Goal: Transaction & Acquisition: Purchase product/service

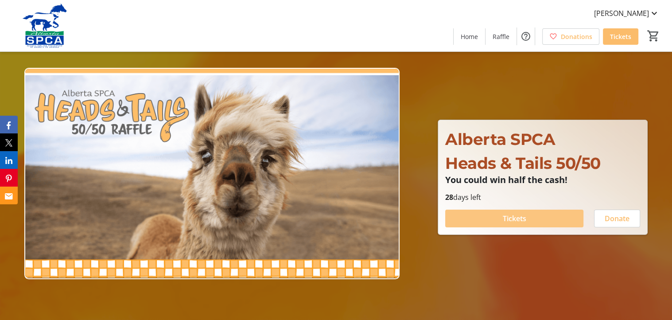
click at [510, 216] on span "Tickets" at bounding box center [514, 218] width 23 height 11
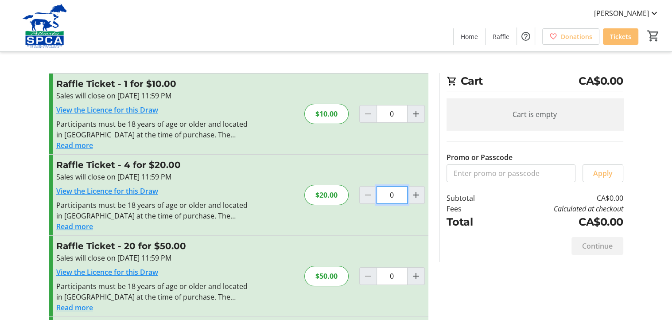
click at [396, 123] on input "0" at bounding box center [391, 114] width 31 height 18
click at [395, 198] on input "0" at bounding box center [391, 195] width 31 height 18
click at [337, 196] on div "$20.00" at bounding box center [326, 195] width 44 height 20
click at [382, 195] on input "0" at bounding box center [391, 195] width 31 height 18
click at [413, 194] on mat-icon "Increment by one" at bounding box center [416, 195] width 11 height 11
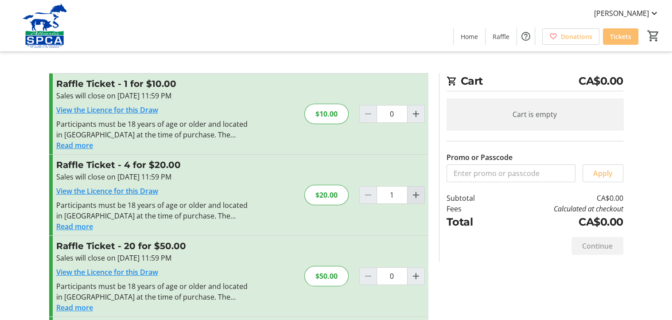
click at [413, 194] on mat-icon "Increment by one" at bounding box center [416, 195] width 11 height 11
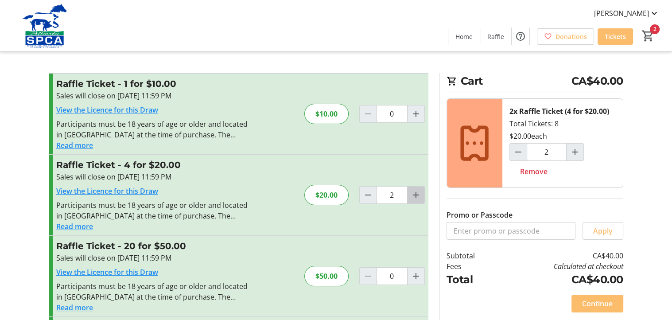
click at [414, 196] on mat-icon "Increment by one" at bounding box center [416, 195] width 11 height 11
type input "3"
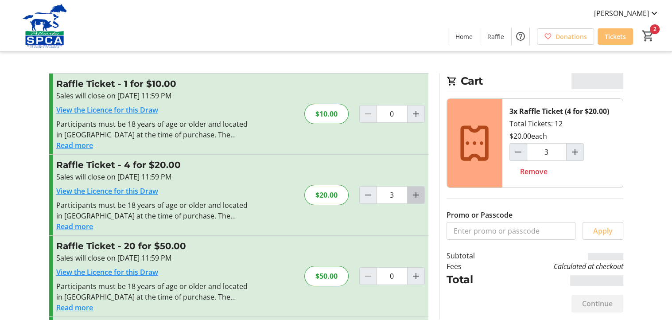
click at [414, 196] on mat-icon "Increment by one" at bounding box center [416, 195] width 11 height 11
type input "4"
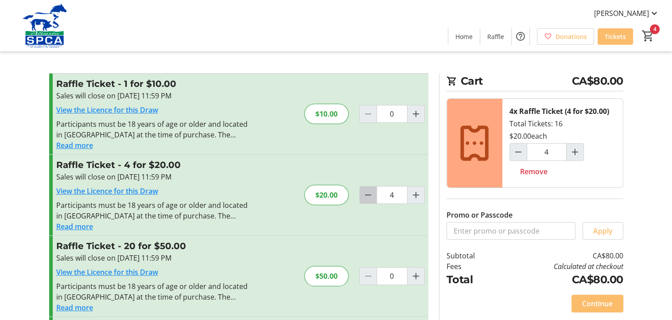
click at [367, 195] on mat-icon "Decrement by one" at bounding box center [368, 195] width 11 height 11
type input "2"
type input "3"
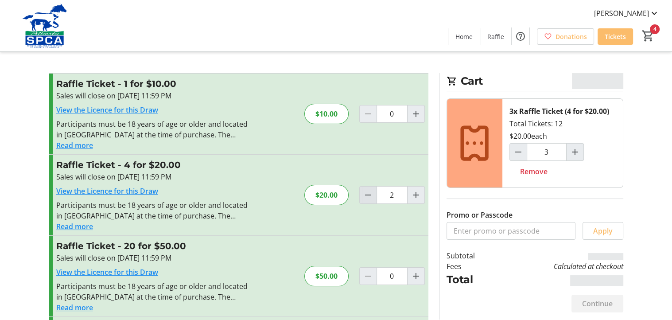
click at [367, 195] on mat-icon "Decrement by one" at bounding box center [368, 195] width 11 height 11
type input "1"
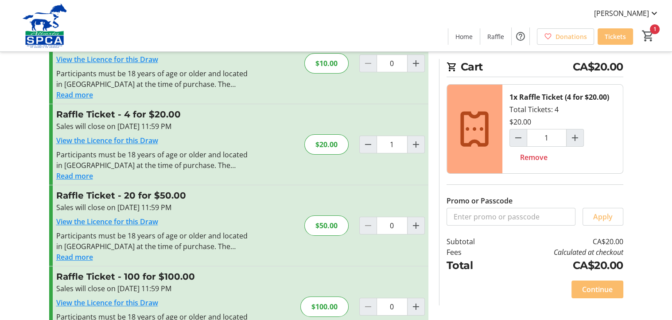
scroll to position [51, 0]
drag, startPoint x: 675, startPoint y: 107, endPoint x: 668, endPoint y: 145, distance: 38.7
click at [668, 145] on tr-checkout-feature-upsell-ui "Cart CA$20.00 1x Raffle Ticket (4 for $20.00) Total Tickets: 4 $20.00 1 Remove …" at bounding box center [336, 153] width 672 height 408
click at [594, 290] on span "Continue" at bounding box center [597, 289] width 31 height 11
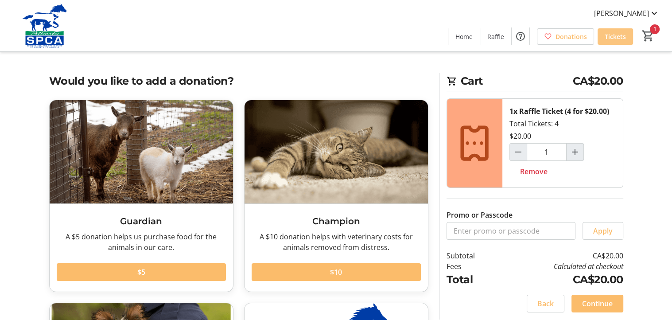
click at [620, 38] on span "Tickets" at bounding box center [615, 36] width 21 height 9
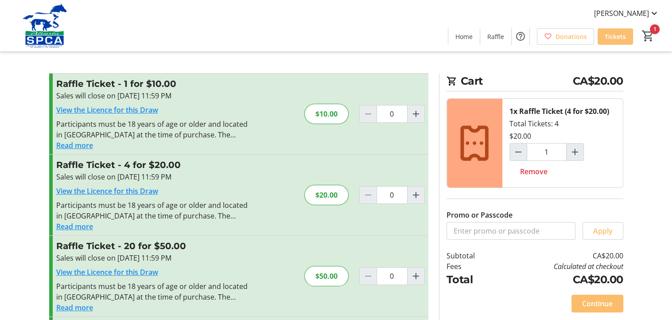
type input "1"
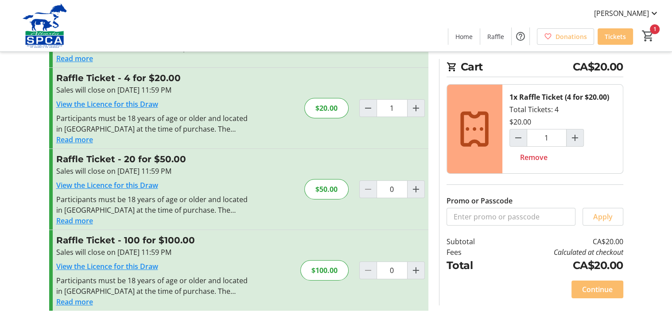
scroll to position [87, 0]
click at [669, 169] on tr-checkout-feature-upsell-ui "Cart CA$20.00 1x Raffle Ticket (4 for $20.00) Total Tickets: 4 $20.00 1 Remove …" at bounding box center [336, 117] width 672 height 408
click at [601, 291] on span "Continue" at bounding box center [597, 289] width 31 height 11
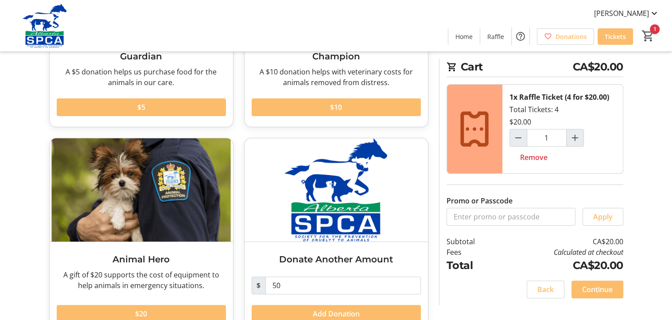
scroll to position [188, 0]
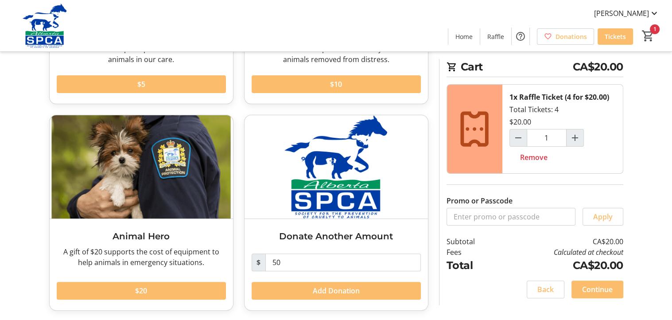
click at [666, 252] on tr-checkout-feature-upsell-ui "Cart CA$20.00 1x Raffle Ticket (4 for $20.00) Total Tickets: 4 $20.00 1 Remove …" at bounding box center [336, 66] width 672 height 509
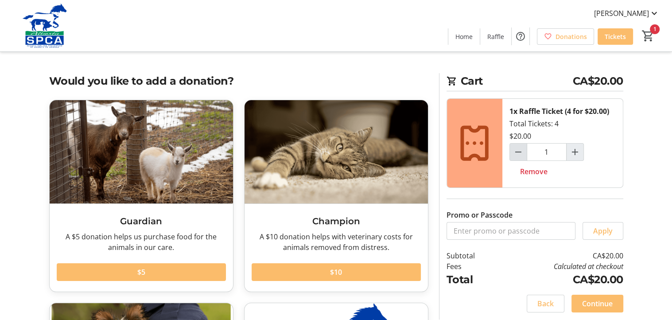
click at [517, 149] on mat-icon "Decrement by one" at bounding box center [518, 152] width 11 height 11
type input "0"
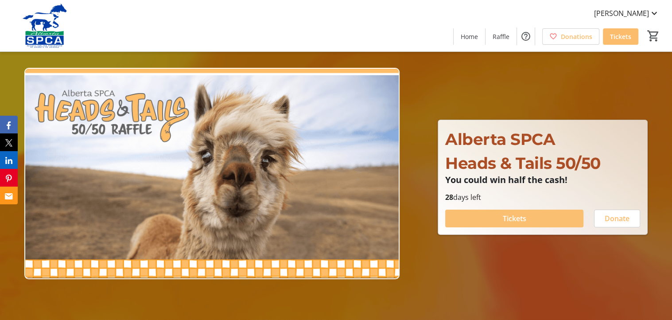
click at [516, 217] on span "Tickets" at bounding box center [514, 218] width 23 height 11
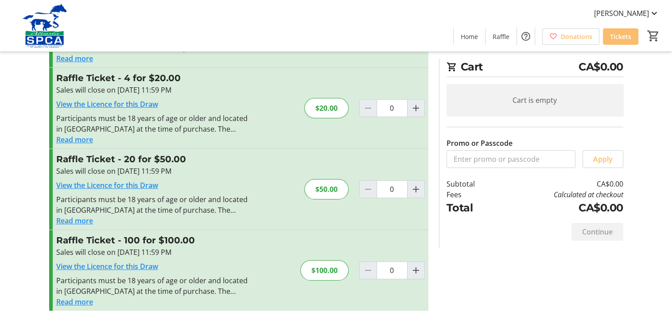
scroll to position [87, 0]
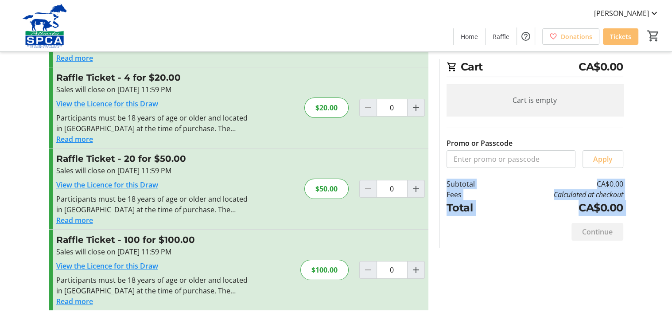
drag, startPoint x: 673, startPoint y: 82, endPoint x: 667, endPoint y: 133, distance: 51.8
click at [667, 133] on tr-checkout-feature-upsell-ui "Cart CA$0.00 Cart is empty Promo or Passcode Apply Subtotal CA$0.00 Fees Calcul…" at bounding box center [336, 117] width 672 height 408
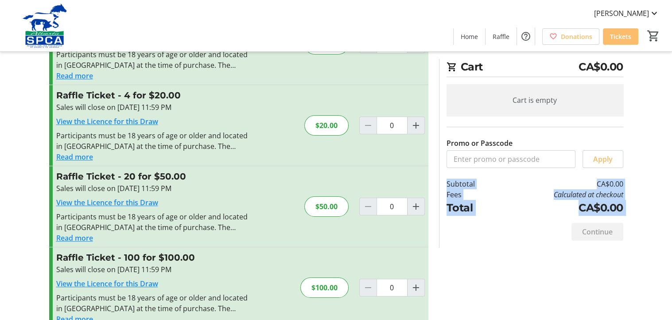
scroll to position [0, 0]
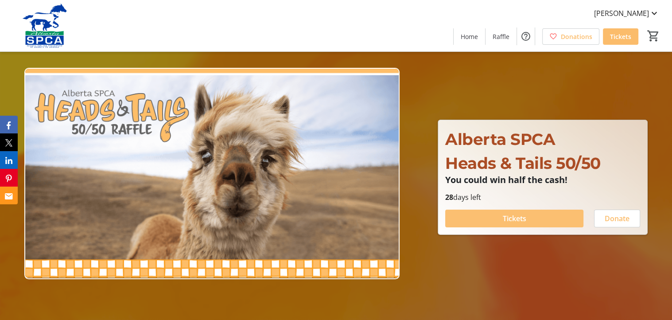
click at [517, 218] on span "Tickets" at bounding box center [514, 218] width 23 height 11
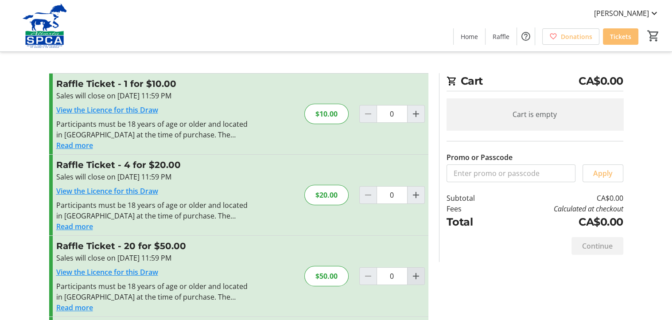
click at [414, 275] on mat-icon "Increment by one" at bounding box center [416, 276] width 11 height 11
type input "1"
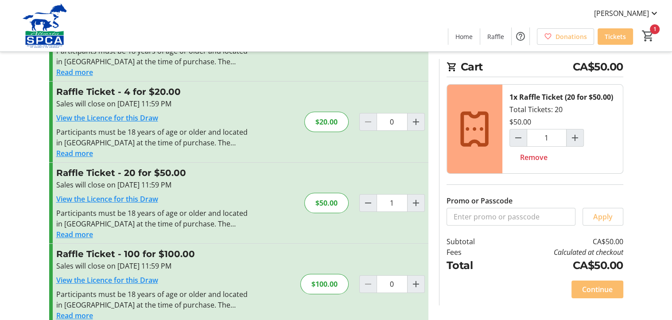
scroll to position [87, 0]
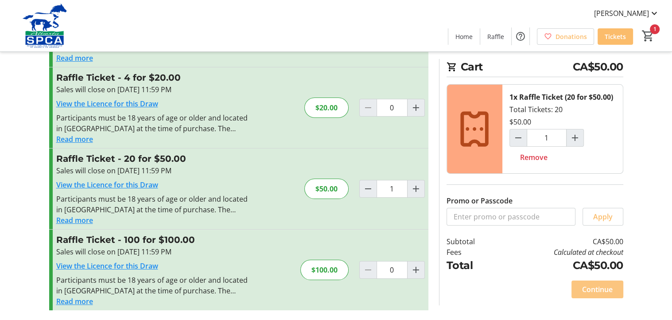
click at [594, 287] on span "Continue" at bounding box center [597, 289] width 31 height 11
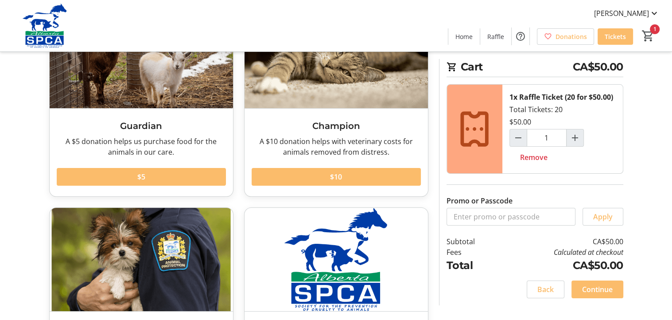
scroll to position [97, 0]
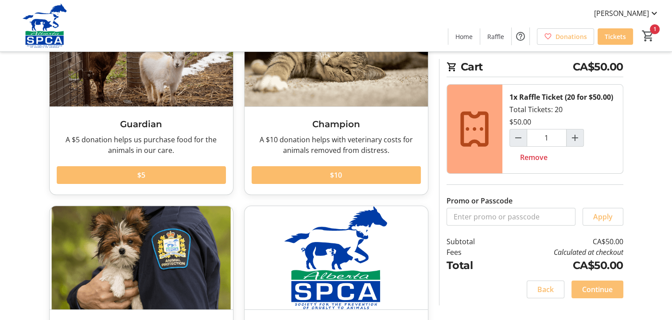
click at [590, 287] on span "Continue" at bounding box center [597, 289] width 31 height 11
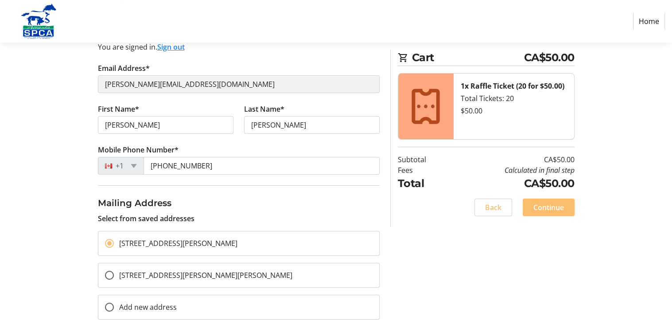
scroll to position [91, 0]
drag, startPoint x: 667, startPoint y: 140, endPoint x: 666, endPoint y: 151, distance: 11.1
click at [666, 151] on section "Purchase Step 1 of 5 Cart CA$50.00 1x Raffle Ticket (20 for $50.00) Total Ticke…" at bounding box center [336, 174] width 672 height 444
click at [555, 205] on span "Continue" at bounding box center [548, 207] width 31 height 11
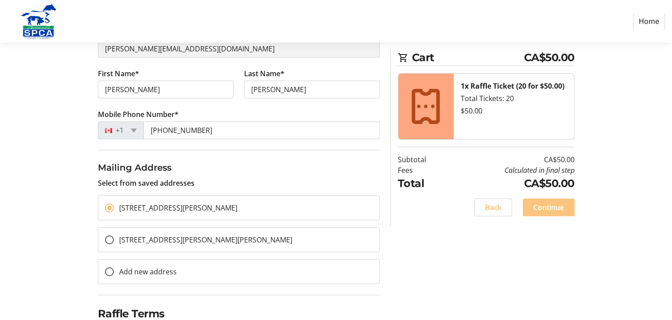
scroll to position [165, 0]
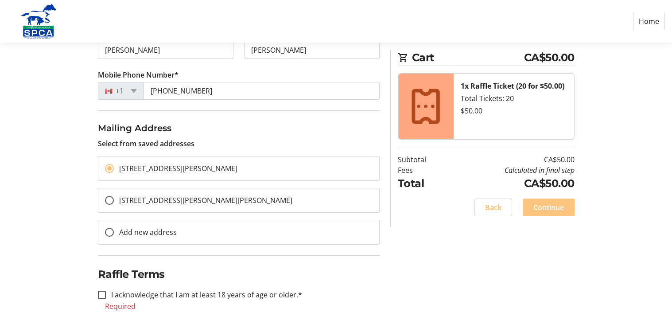
click at [549, 209] on span "Continue" at bounding box center [548, 207] width 31 height 11
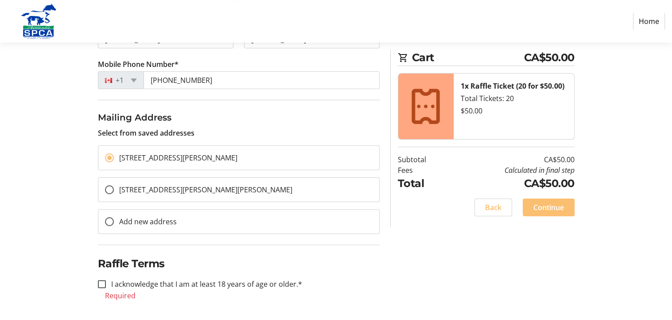
click at [552, 205] on span "Continue" at bounding box center [548, 207] width 31 height 11
click at [99, 283] on input "I acknowledge that I am at least 18 years of age or older.*" at bounding box center [102, 284] width 8 height 8
checkbox input "true"
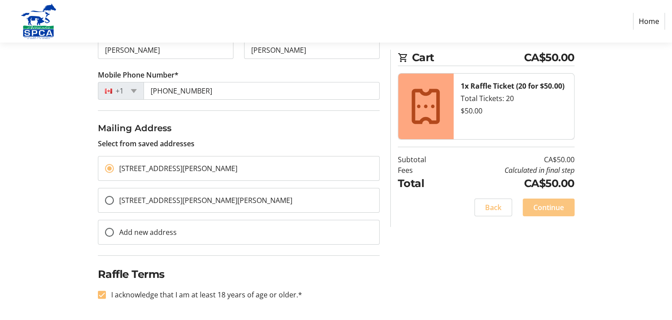
click at [558, 207] on span "Continue" at bounding box center [548, 207] width 31 height 11
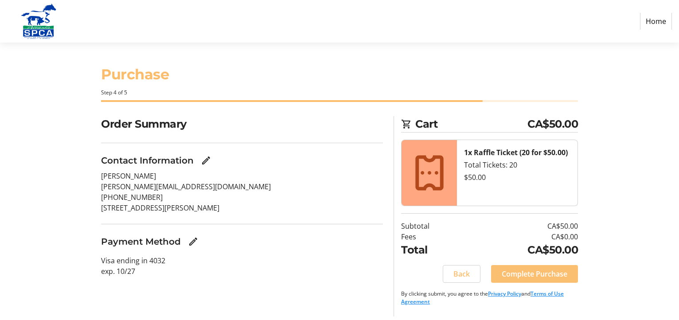
click at [532, 273] on span "Complete Purchase" at bounding box center [534, 273] width 66 height 11
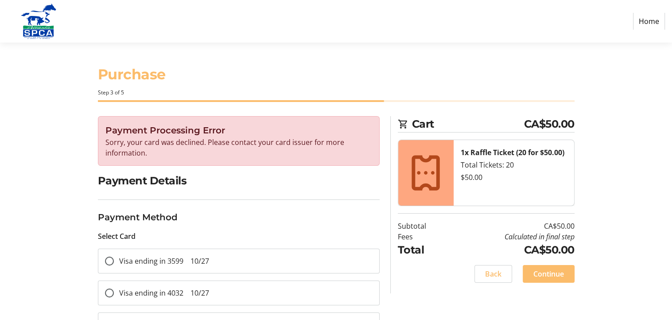
click at [443, 33] on nav "Home" at bounding box center [336, 21] width 672 height 43
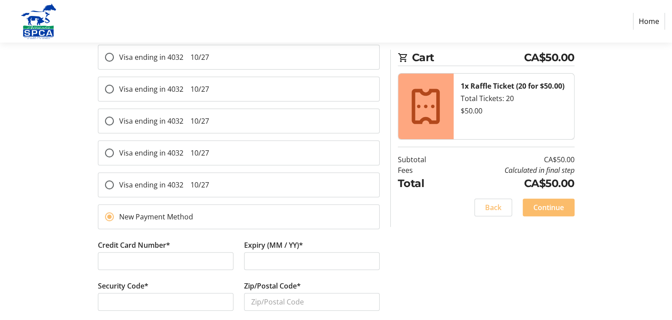
scroll to position [268, 0]
click at [64, 221] on div "Payment Processing Error Sorry, your card was declined. Please contact your car…" at bounding box center [336, 116] width 585 height 536
click at [615, 204] on div "Payment Processing Error Sorry, your card was declined. Please contact your car…" at bounding box center [336, 116] width 585 height 536
click at [154, 282] on div "Security Code*" at bounding box center [166, 299] width 146 height 41
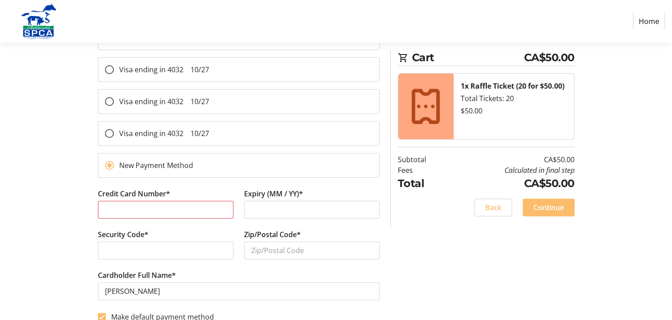
scroll to position [321, 0]
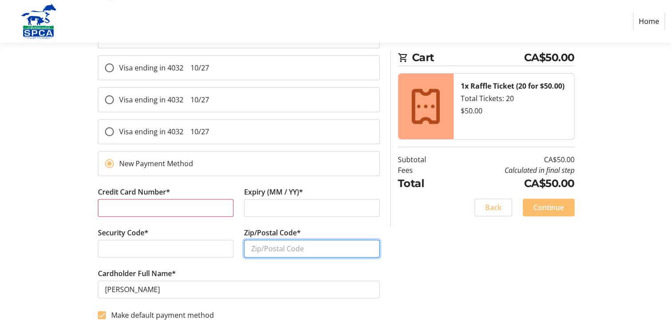
click at [317, 250] on input "Zip/Postal Code*" at bounding box center [312, 249] width 136 height 18
type input "t4k 1h6"
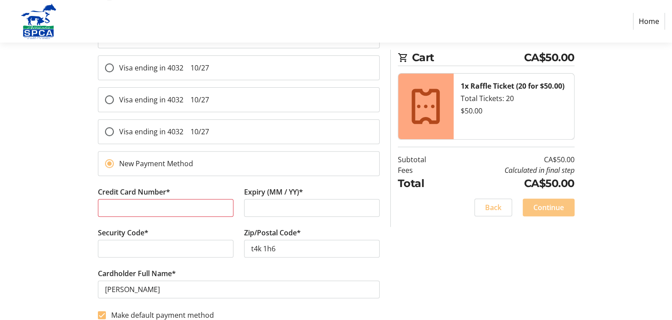
click at [556, 206] on span "Continue" at bounding box center [548, 207] width 31 height 11
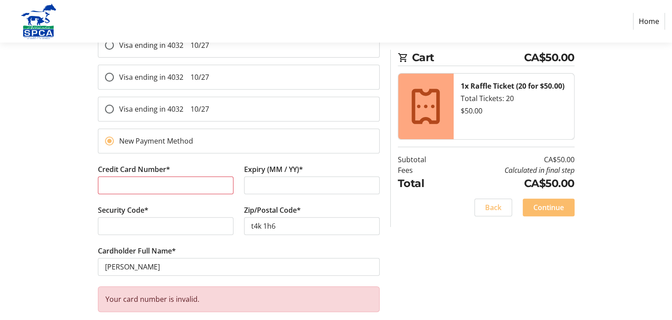
scroll to position [361, 0]
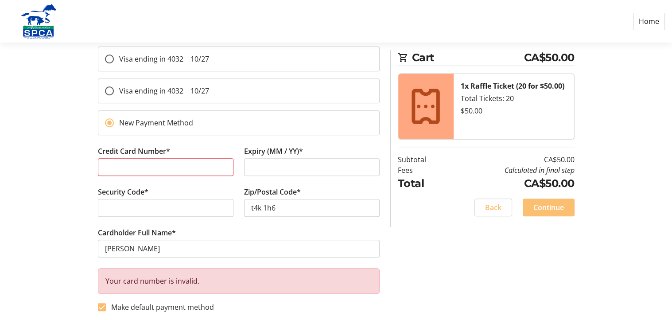
click at [560, 206] on span "Continue" at bounding box center [548, 207] width 31 height 11
click at [547, 211] on span "Continue" at bounding box center [548, 207] width 31 height 11
click at [545, 204] on span "Continue" at bounding box center [548, 207] width 31 height 11
click at [566, 252] on div "Payment Processing Error Sorry, your card was declined. Please contact your car…" at bounding box center [336, 39] width 585 height 568
click at [543, 210] on span "Continue" at bounding box center [548, 207] width 31 height 11
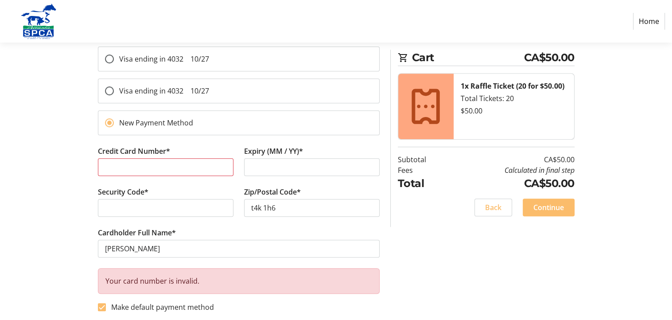
click at [337, 272] on div "Your card number is invalid." at bounding box center [239, 281] width 282 height 26
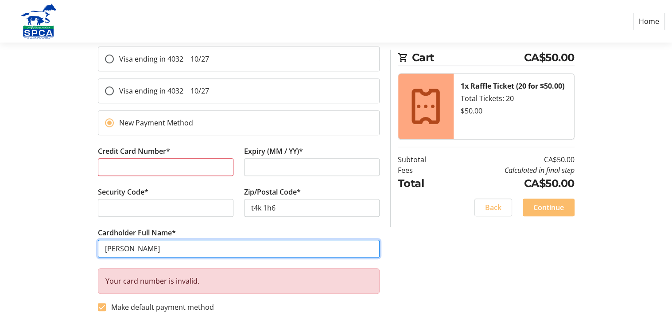
click at [161, 245] on input "[PERSON_NAME]" at bounding box center [239, 249] width 282 height 18
type input "s"
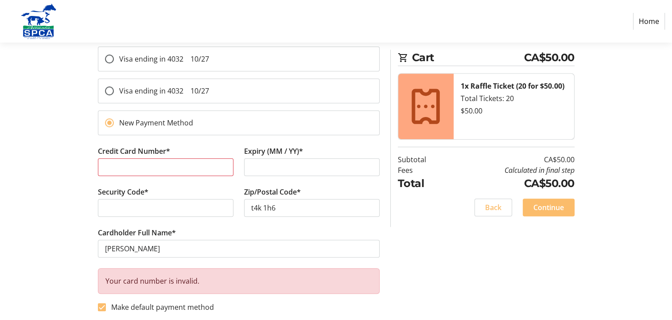
click at [425, 245] on div "Payment Processing Error Sorry, your card was declined. Please contact your car…" at bounding box center [336, 39] width 585 height 568
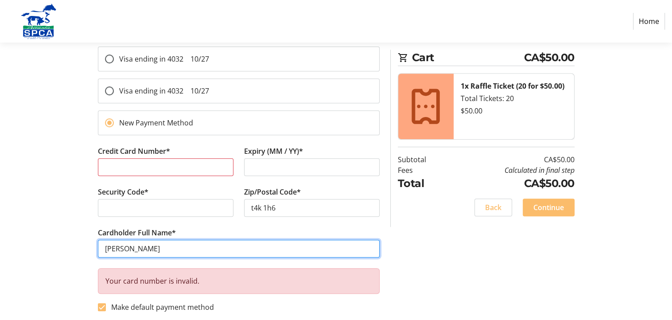
click at [136, 251] on input "gilda" at bounding box center [239, 249] width 282 height 18
type input "Gilda wesner"
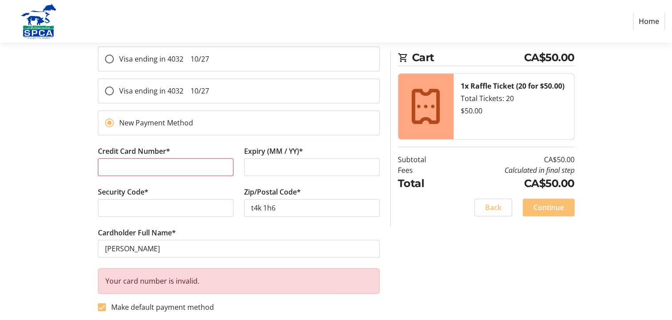
click at [556, 206] on span "Continue" at bounding box center [548, 207] width 31 height 11
click at [622, 221] on div "Payment Processing Error Sorry, your card was declined. Please contact your car…" at bounding box center [336, 39] width 585 height 568
click at [542, 208] on span "Continue" at bounding box center [548, 207] width 31 height 11
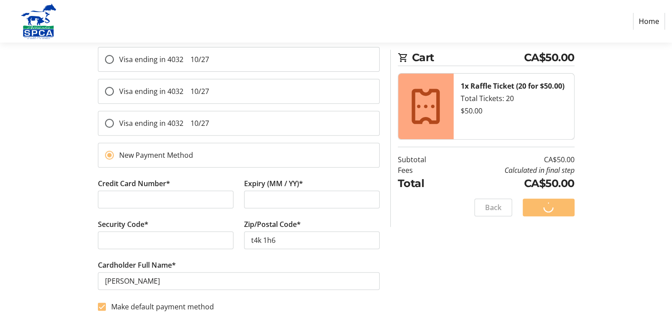
scroll to position [272, 0]
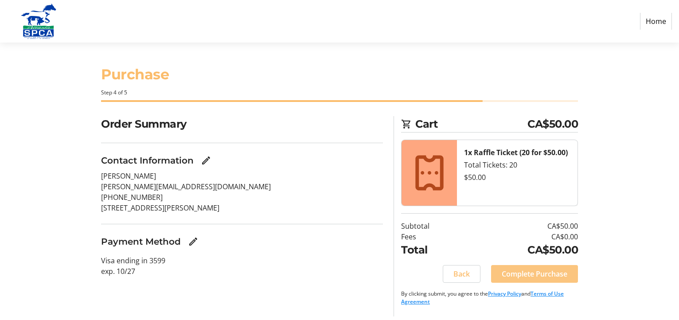
click at [520, 272] on span "Complete Purchase" at bounding box center [534, 273] width 66 height 11
